Goal: Task Accomplishment & Management: Complete application form

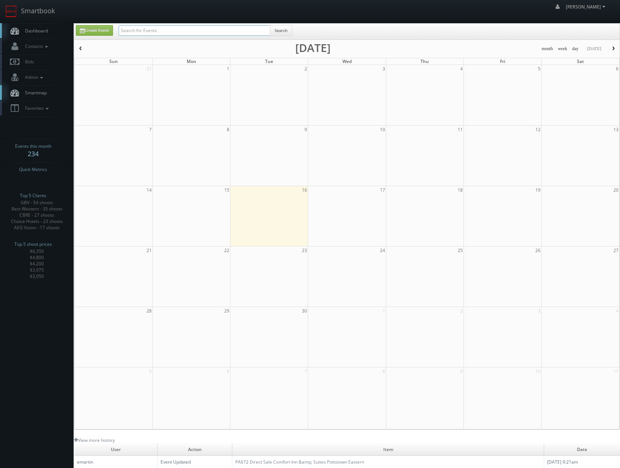
click at [180, 29] on input "text" at bounding box center [195, 30] width 152 height 10
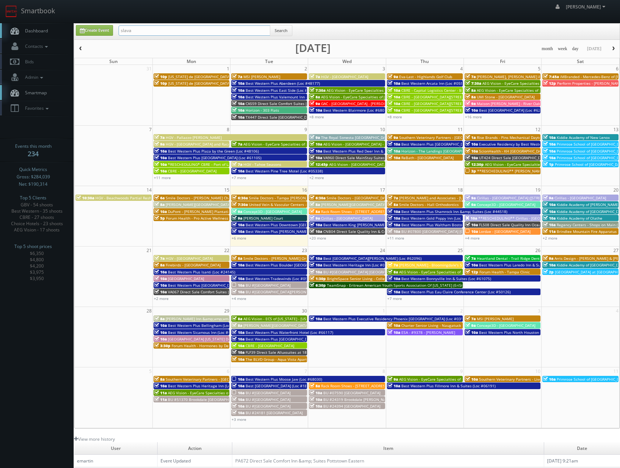
type input "slava"
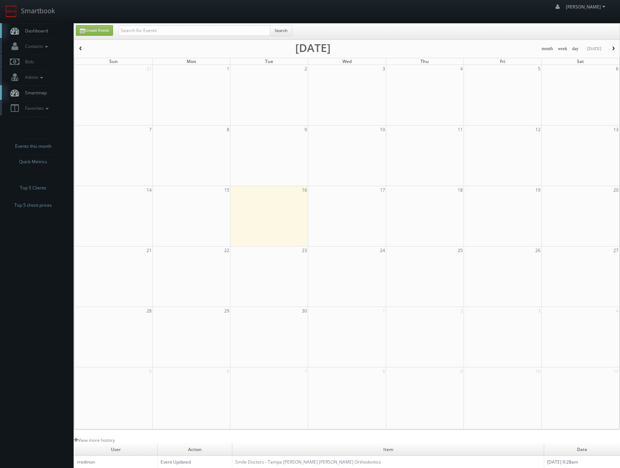
click at [213, 36] on div "Search" at bounding box center [206, 32] width 174 height 14
click at [211, 35] on input "text" at bounding box center [195, 30] width 152 height 10
type input "cullinary"
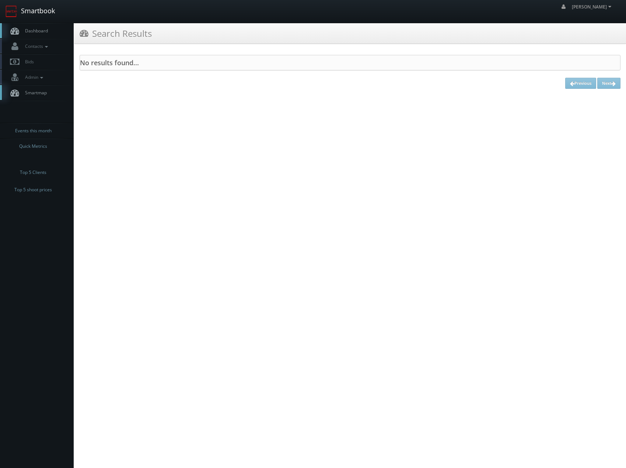
drag, startPoint x: 45, startPoint y: 12, endPoint x: 54, endPoint y: 15, distance: 9.3
click at [45, 12] on link "Smartbook" at bounding box center [30, 11] width 60 height 23
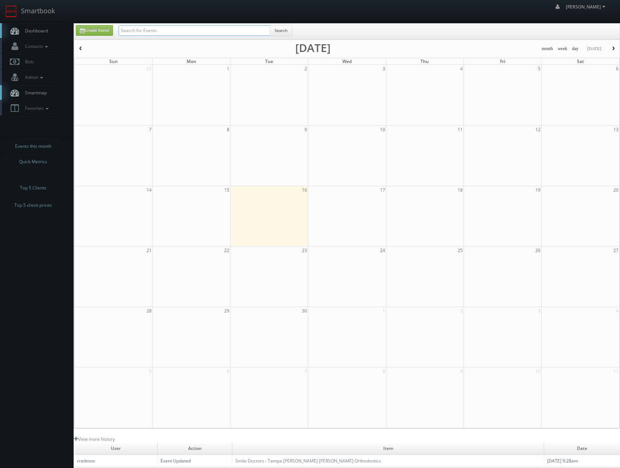
click at [151, 35] on input "text" at bounding box center [195, 30] width 152 height 10
type input "dropout"
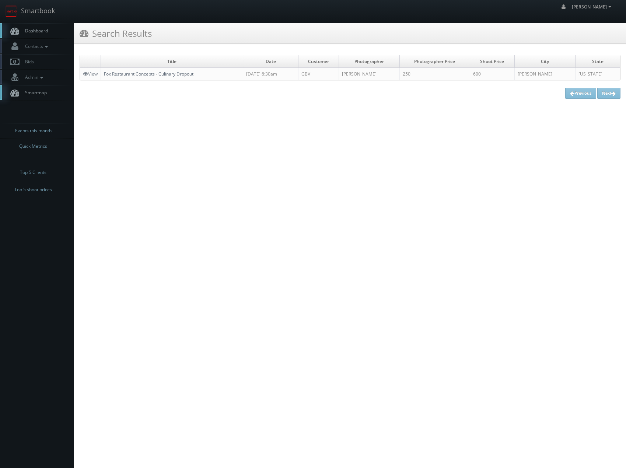
click at [118, 73] on link "Fox Restaurant Concepts - Culinary Dropout" at bounding box center [149, 74] width 90 height 6
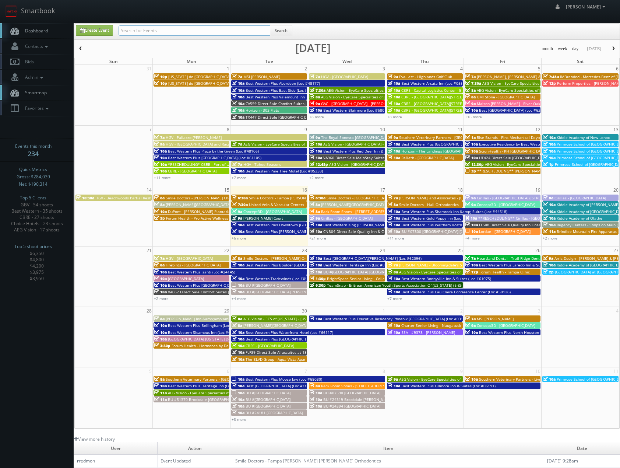
click at [180, 28] on input "text" at bounding box center [195, 30] width 152 height 10
type input "dropout"
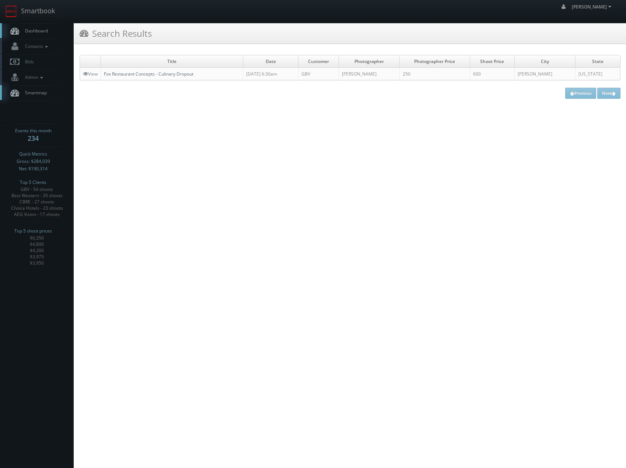
click at [174, 74] on link "Fox Restaurant Concepts - Culinary Dropout" at bounding box center [149, 74] width 90 height 6
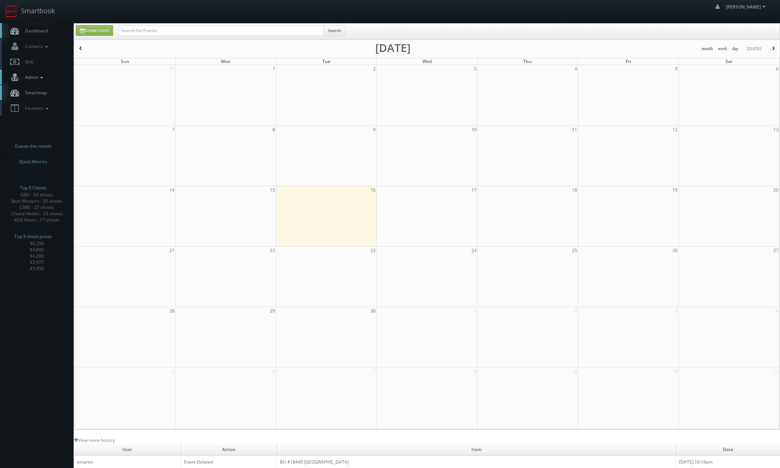
click at [37, 77] on span "Admin" at bounding box center [33, 77] width 24 height 6
click at [35, 48] on span "Contacts" at bounding box center [35, 46] width 28 height 6
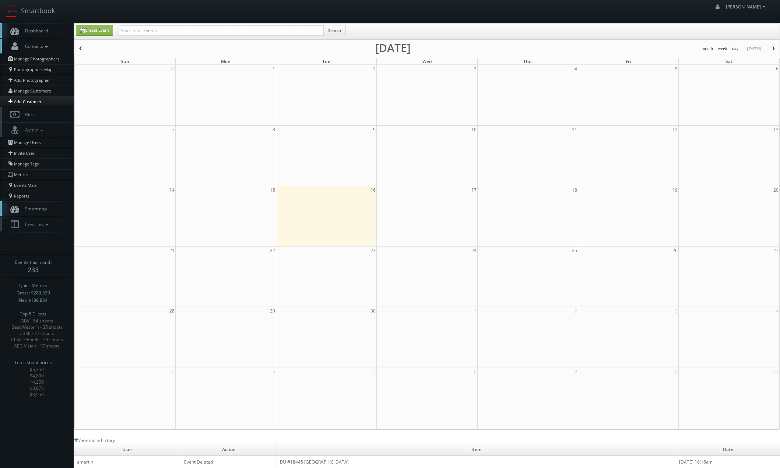
click at [25, 100] on link "Add Customer" at bounding box center [37, 101] width 74 height 10
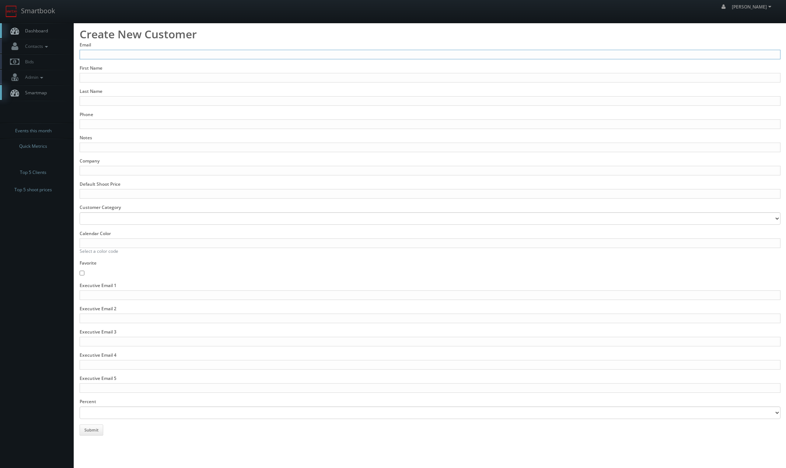
click at [131, 52] on input "Email" at bounding box center [430, 55] width 701 height 10
type input "cs3published@gmail.com"
drag, startPoint x: 119, startPoint y: 83, endPoint x: 115, endPoint y: 76, distance: 8.1
click at [117, 80] on form "Email cs3published@gmail.com First Name Last Name Phone Notes Company Default S…" at bounding box center [430, 239] width 701 height 394
click at [115, 76] on input "First Name" at bounding box center [430, 78] width 701 height 10
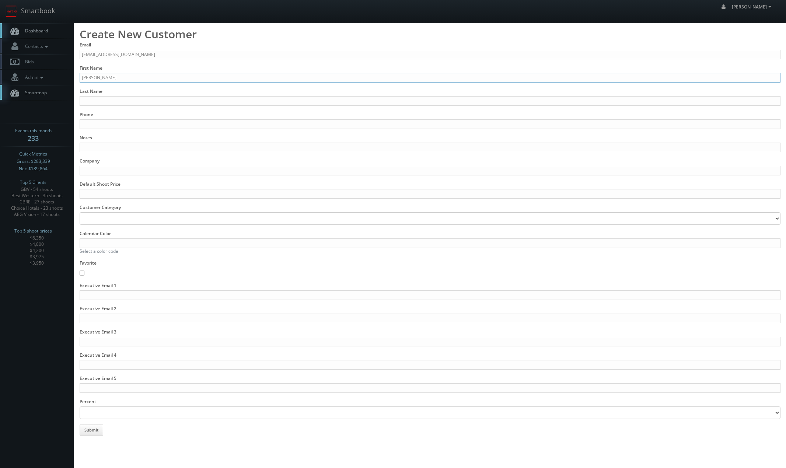
type input "Chloe"
type input "Salita"
drag, startPoint x: 90, startPoint y: 171, endPoint x: 93, endPoint y: 175, distance: 5.0
click at [91, 171] on input "Company" at bounding box center [430, 171] width 701 height 10
type input "Fox Restaurant Concepts"
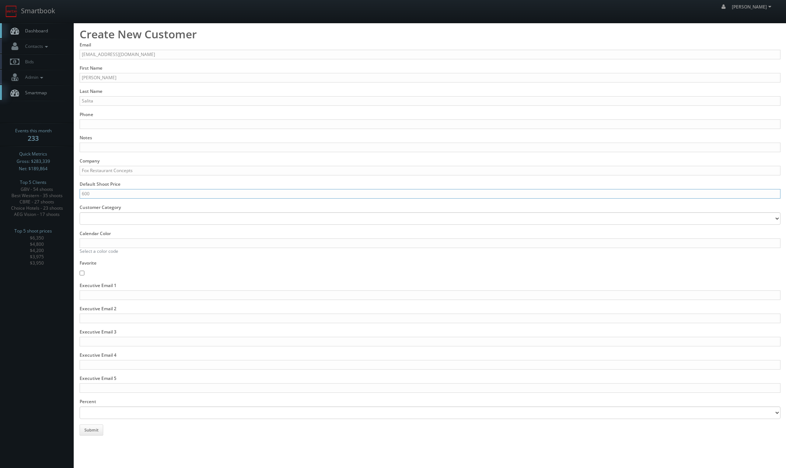
type input "600"
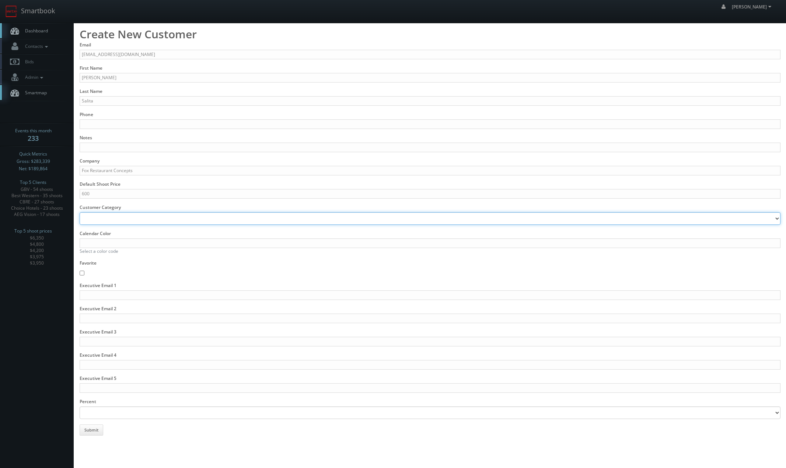
click at [106, 220] on select "Retail Multi Family Commercial Hospitality Restaurant Other" at bounding box center [430, 218] width 701 height 13
select select "restaurant"
click at [80, 212] on select "Retail Multi Family Commercial Hospitality Restaurant Other" at bounding box center [430, 218] width 701 height 13
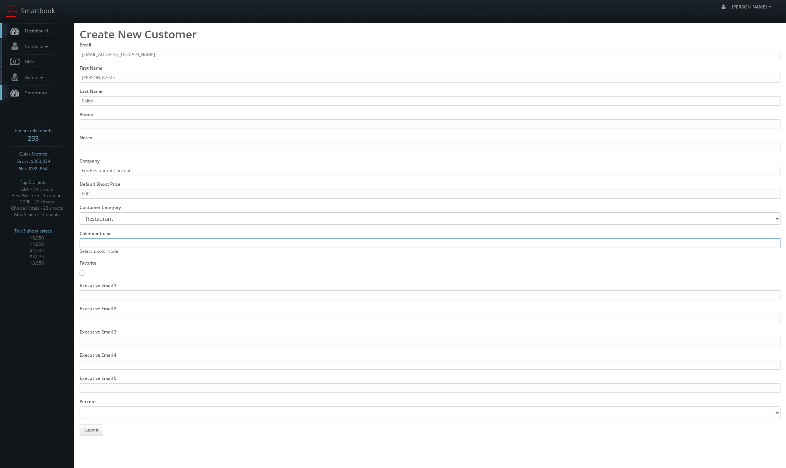
drag, startPoint x: 97, startPoint y: 244, endPoint x: 97, endPoint y: 250, distance: 5.5
click at [97, 244] on input "Calendar Color" at bounding box center [430, 243] width 701 height 10
click at [95, 252] on link "Select a color code" at bounding box center [99, 251] width 39 height 6
click at [104, 241] on input "Calendar Color" at bounding box center [430, 243] width 701 height 10
paste input "558CD9"
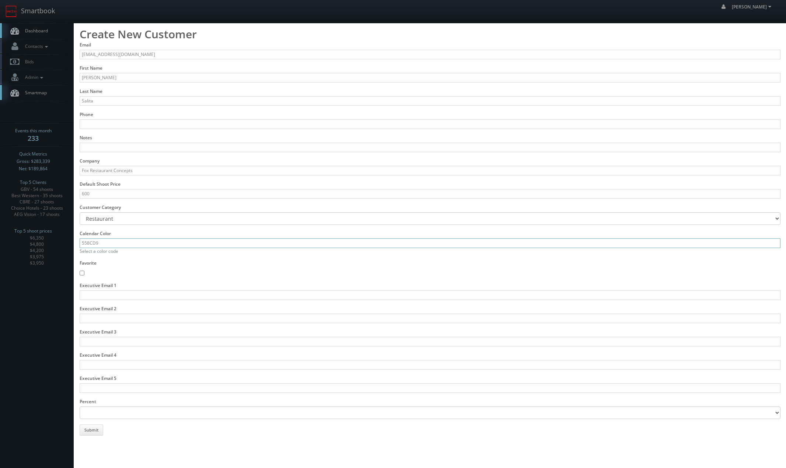
click at [81, 244] on input "558CD9" at bounding box center [430, 243] width 701 height 10
type input "#558CD9"
click at [84, 273] on input "Favorite" at bounding box center [82, 272] width 5 height 7
checkbox input "true"
click at [90, 430] on button "Submit" at bounding box center [92, 429] width 24 height 11
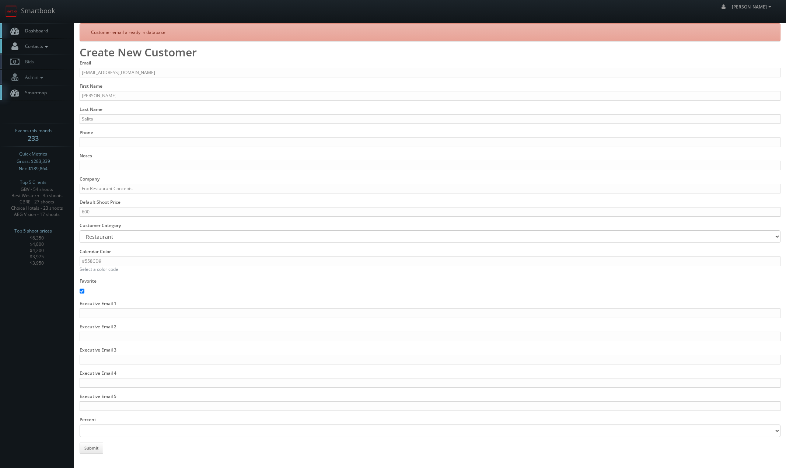
click at [30, 46] on span "Contacts" at bounding box center [35, 46] width 28 height 6
click at [32, 58] on link "Manage Photographers" at bounding box center [37, 59] width 74 height 10
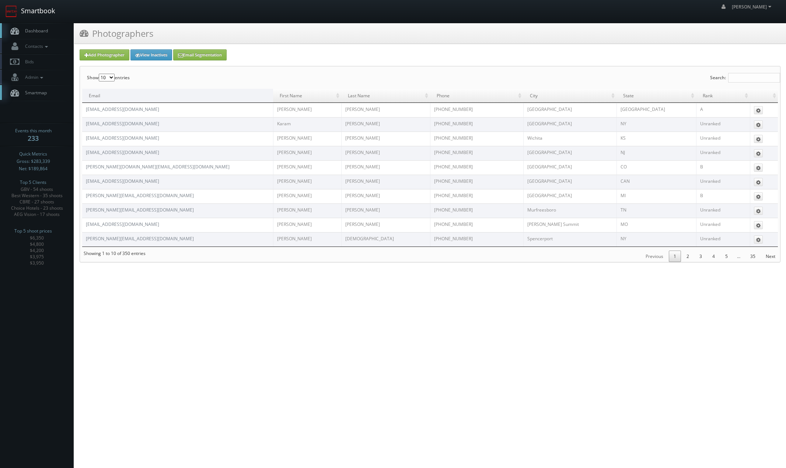
click at [35, 10] on link "Smartbook" at bounding box center [30, 11] width 60 height 23
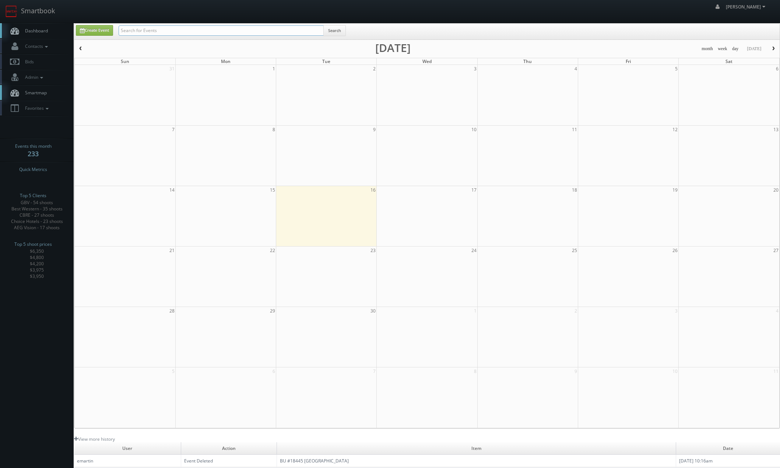
click at [144, 28] on input "text" at bounding box center [221, 30] width 205 height 10
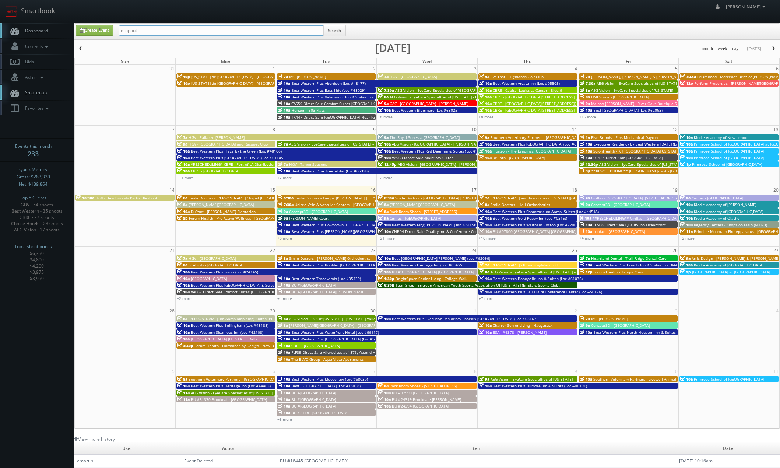
type input "dropout"
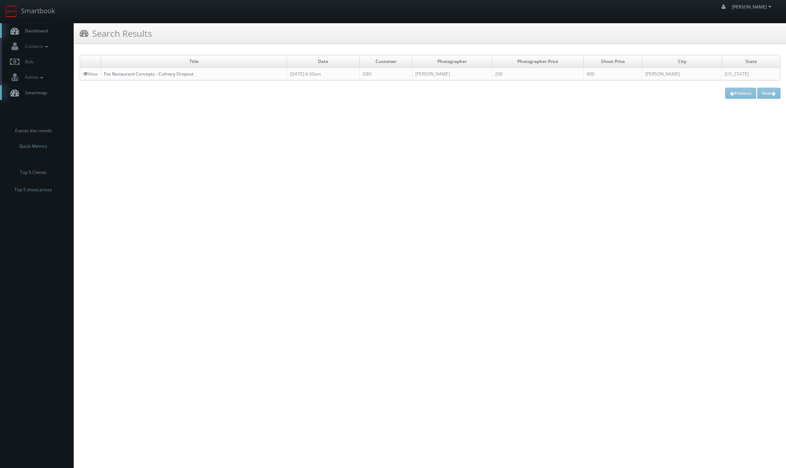
click at [165, 72] on link "Fox Restaurant Concepts - Culinary Dropout" at bounding box center [149, 74] width 90 height 6
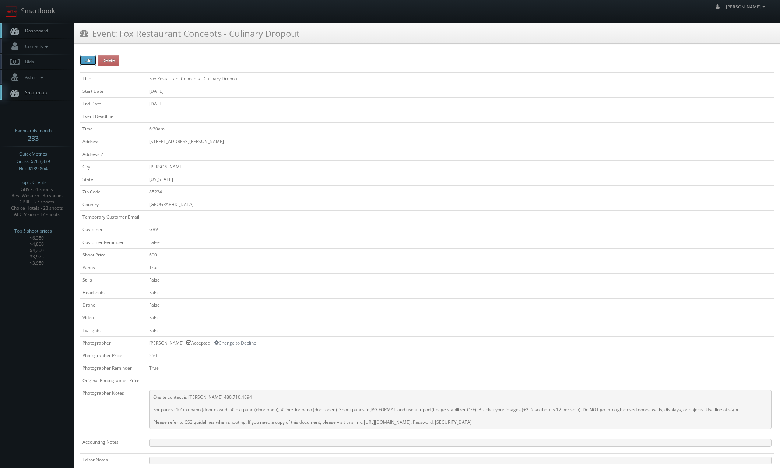
click at [87, 61] on button "Edit" at bounding box center [88, 60] width 17 height 11
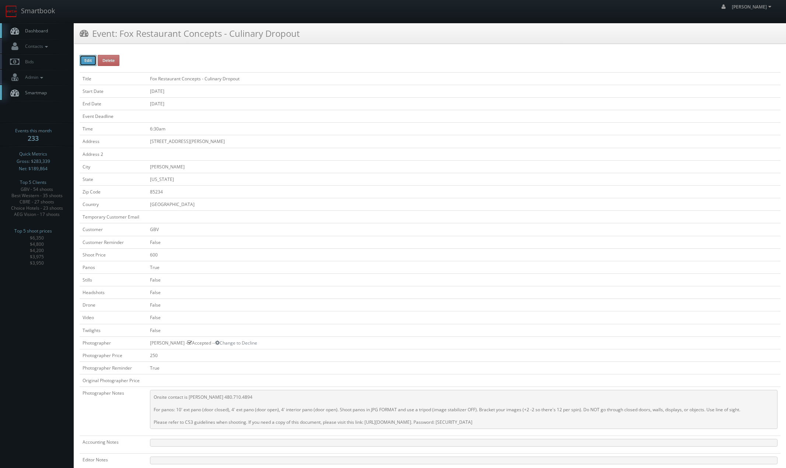
select select "[US_STATE]"
select select "fake72@mg.cs3calendar.com"
select select "saunders.photo@gmail.com"
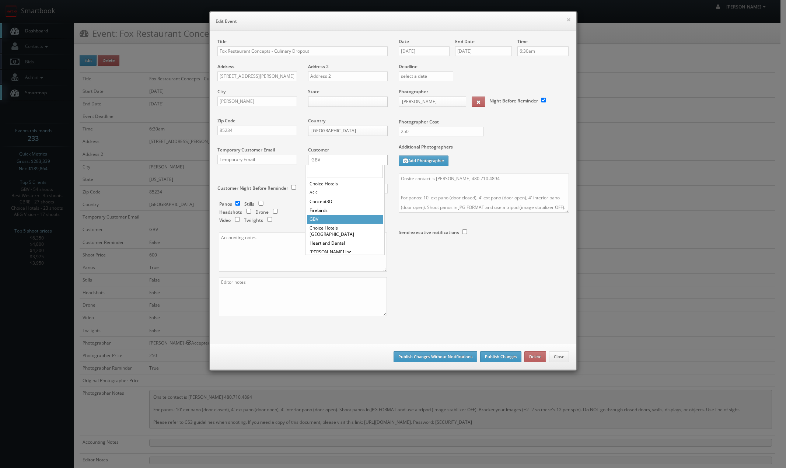
click at [325, 162] on body "Smartbook Toggle Side Navigation Toggle Top Navigation Chris_Sardinas Chris_Sar…" at bounding box center [390, 317] width 780 height 635
type input "fox"
click at [320, 183] on li "No matches found" at bounding box center [345, 182] width 76 height 6
click at [558, 358] on button "Close" at bounding box center [559, 356] width 20 height 11
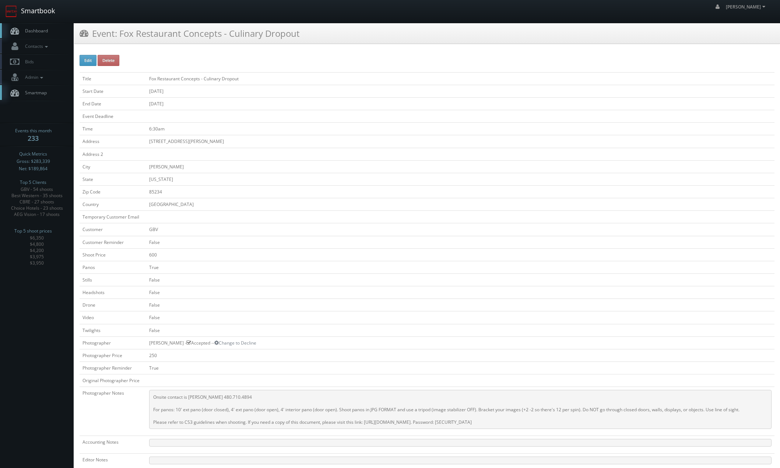
click at [51, 13] on link "Smartbook" at bounding box center [30, 11] width 60 height 23
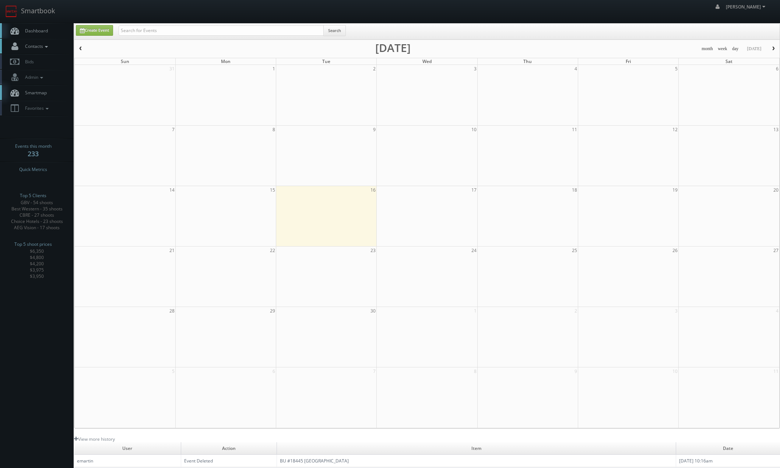
click at [32, 47] on span "Contacts" at bounding box center [35, 46] width 28 height 6
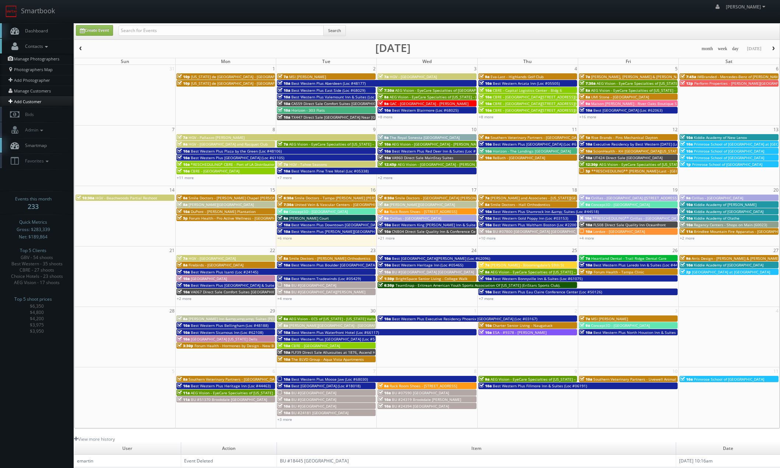
click at [24, 100] on link "Add Customer" at bounding box center [37, 101] width 74 height 10
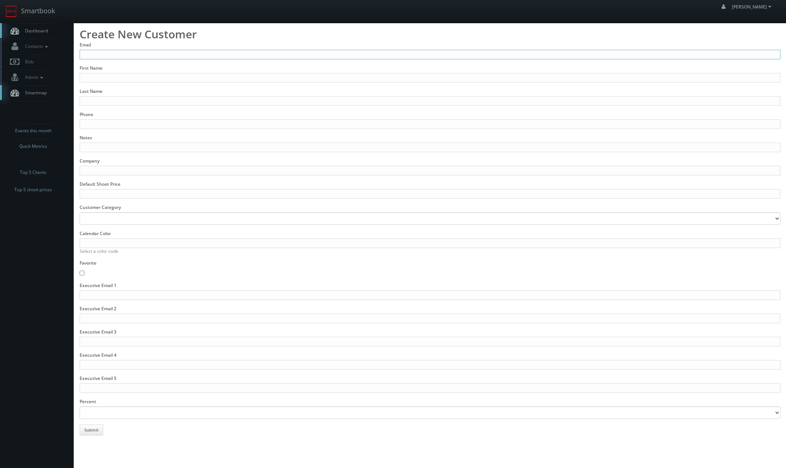
click at [140, 58] on input "Email" at bounding box center [430, 55] width 701 height 10
type input "cs3design360@gmail.com"
type input "Chloe"
type input "Salita"
click at [97, 246] on input "Calendar Color" at bounding box center [430, 243] width 701 height 10
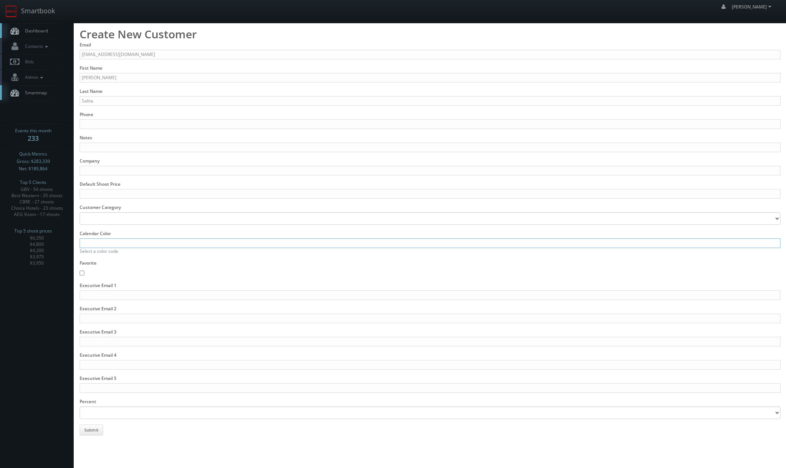
paste input "558CD9"
click at [80, 245] on input "558CD9" at bounding box center [430, 243] width 701 height 10
type input "#558CD9"
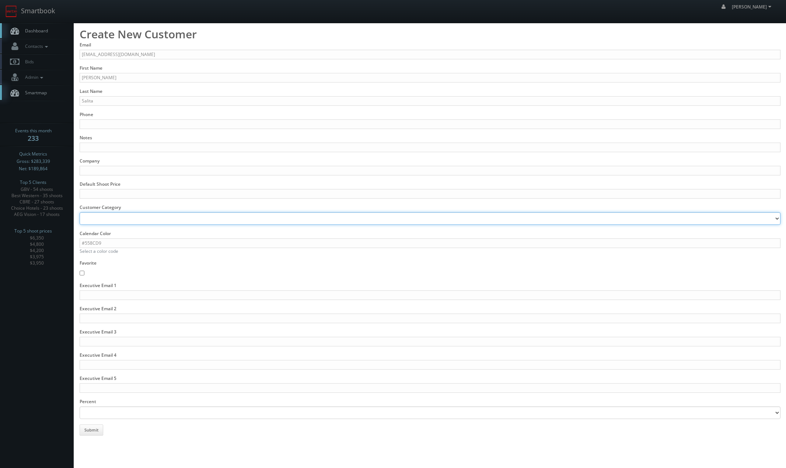
click at [107, 219] on select "Retail Multi Family Commercial Hospitality Restaurant Other" at bounding box center [430, 218] width 701 height 13
select select "restaurant"
click at [80, 212] on select "Retail Multi Family Commercial Hospitality Restaurant Other" at bounding box center [430, 218] width 701 height 13
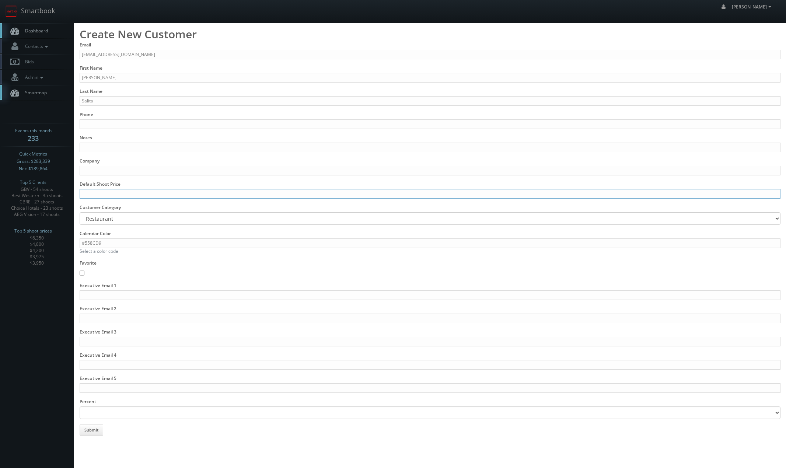
click at [102, 193] on input "Default Shoot Price" at bounding box center [430, 194] width 701 height 10
type input "600"
click at [106, 167] on input "Company" at bounding box center [430, 171] width 701 height 10
type input "Fox Restaurant Concepts"
click at [148, 158] on div "Company Fox Restaurant Concepts" at bounding box center [430, 167] width 701 height 18
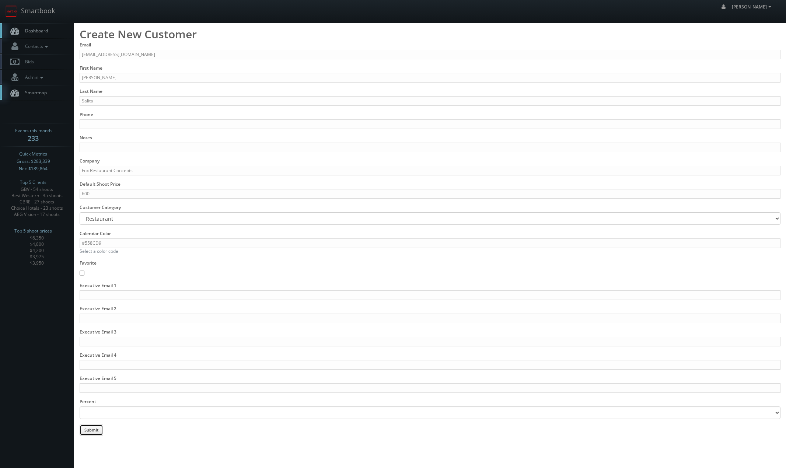
click at [88, 430] on button "Submit" at bounding box center [92, 429] width 24 height 11
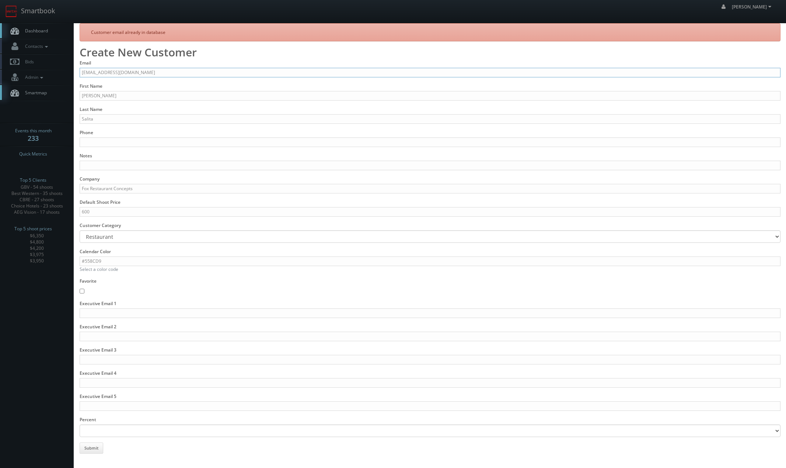
click at [135, 74] on input "cs3design360@gmail.com" at bounding box center [430, 73] width 701 height 10
click at [134, 74] on input "cs3design360@gmail.com" at bounding box center [430, 73] width 701 height 10
type input "q"
drag, startPoint x: 78, startPoint y: 73, endPoint x: 63, endPoint y: 75, distance: 14.8
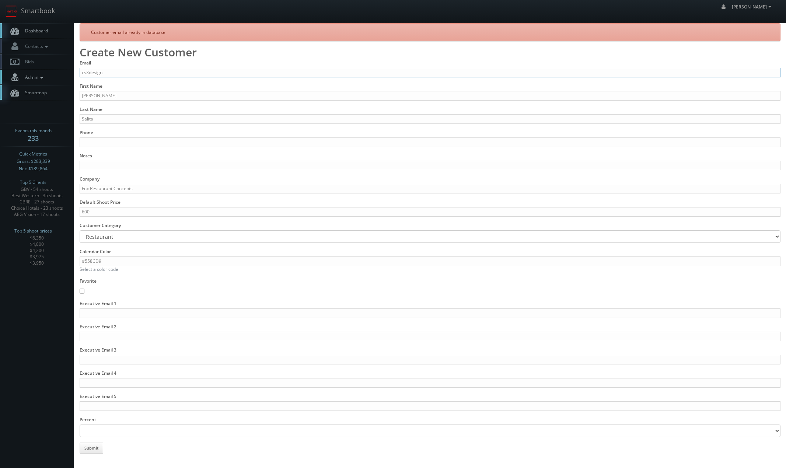
click at [66, 74] on body "Smartbook Toggle Side Navigation Toggle Top Navigation Chris_Sardinas Chris_Sar…" at bounding box center [393, 227] width 786 height 454
paste input "fake6666666666@mg.cs3calendar.com"
click at [110, 73] on input "fake6666666666@mg.cs3calendar.com" at bounding box center [430, 73] width 701 height 10
type input "fake666634234666666@mg.cs3calendar.com"
drag, startPoint x: 99, startPoint y: 447, endPoint x: 105, endPoint y: 450, distance: 6.4
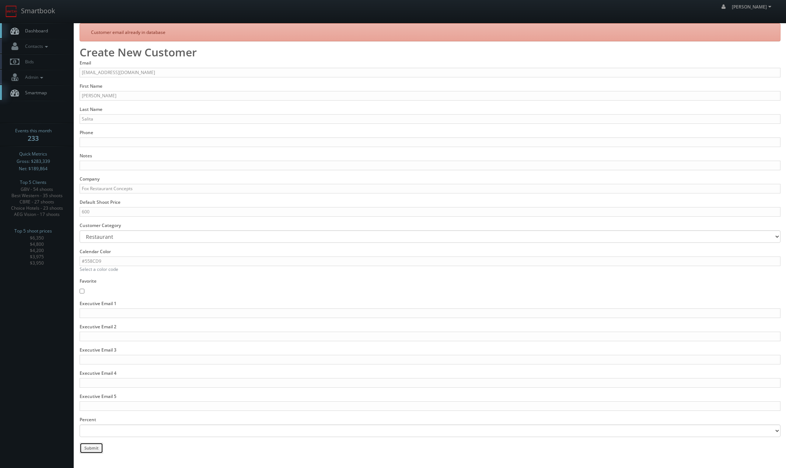
click at [98, 447] on button "Submit" at bounding box center [92, 448] width 24 height 11
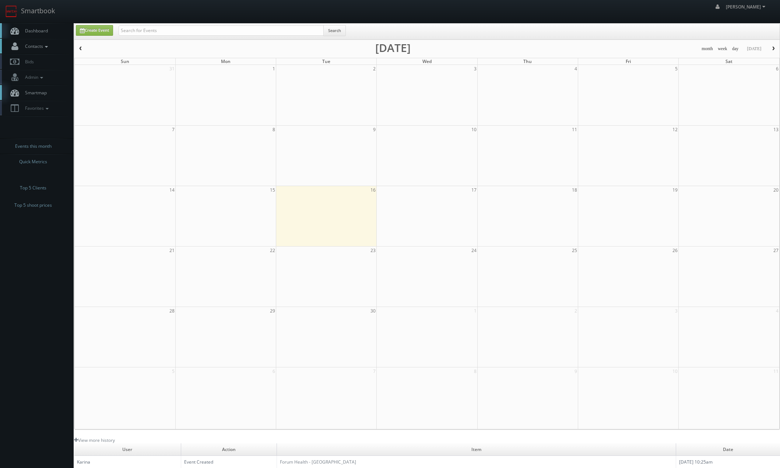
click at [28, 48] on span "Contacts" at bounding box center [35, 46] width 28 height 6
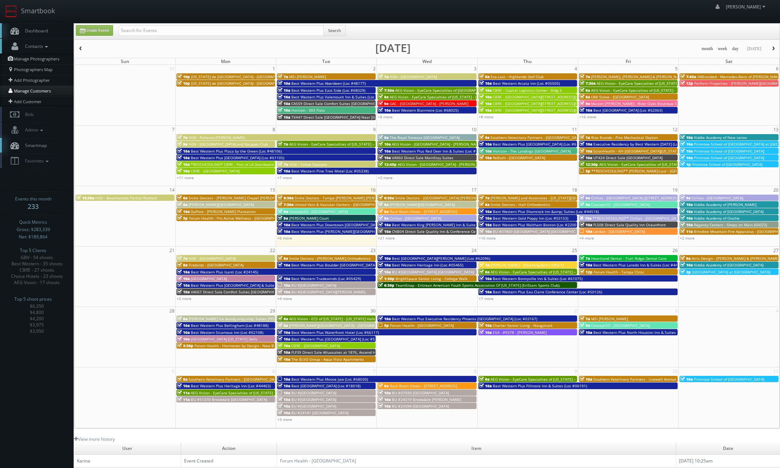
click at [26, 93] on link "Manage Customers" at bounding box center [37, 90] width 74 height 11
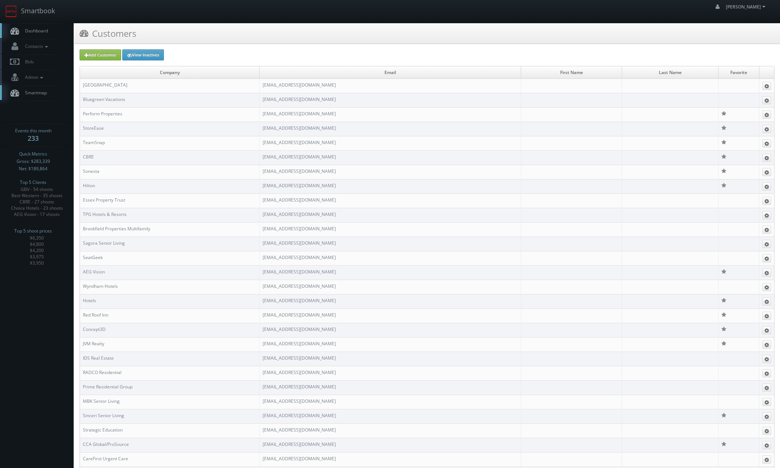
drag, startPoint x: 360, startPoint y: 142, endPoint x: 259, endPoint y: 142, distance: 101.3
click at [259, 142] on tr "TeamSnap fake6666666666@mg.cs3calendar.com Edit" at bounding box center [427, 143] width 695 height 14
copy tr "fake6666666666@mg.cs3calendar.com"
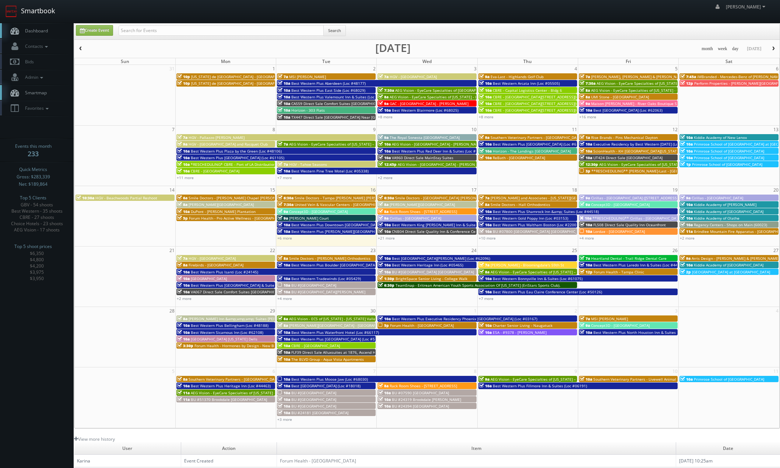
click at [38, 14] on link "Smartbook" at bounding box center [30, 11] width 60 height 23
